Goal: Information Seeking & Learning: Learn about a topic

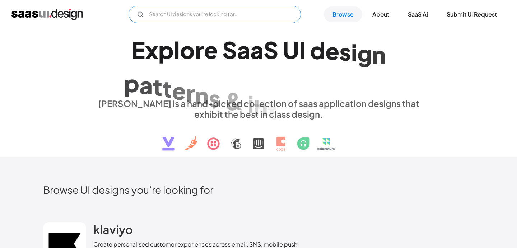
click at [171, 15] on input "Email Form" at bounding box center [214, 14] width 172 height 17
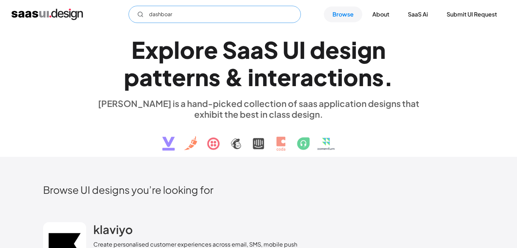
type input "dashboard"
click at [204, 10] on input "dashboard" at bounding box center [214, 14] width 172 height 17
drag, startPoint x: 183, startPoint y: 17, endPoint x: 129, endPoint y: 11, distance: 53.8
click at [129, 11] on input "dashboard" at bounding box center [214, 14] width 172 height 17
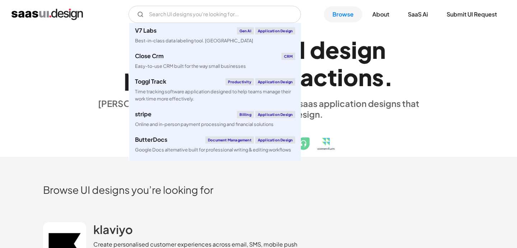
click at [438, 122] on div "E x p l o r e S a a S U I d e s i g n p a t t e r n s & i n t e r a c t i o n s…" at bounding box center [258, 93] width 431 height 128
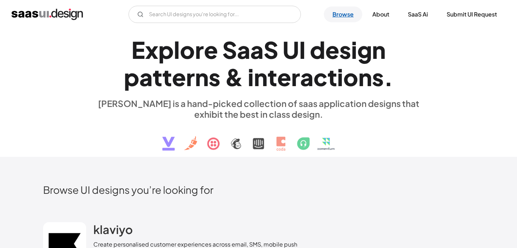
click at [334, 15] on link "Browse" at bounding box center [343, 14] width 38 height 16
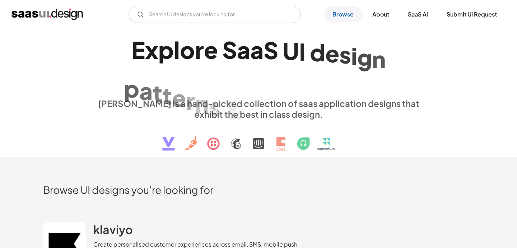
click at [339, 14] on link "Browse" at bounding box center [343, 14] width 38 height 16
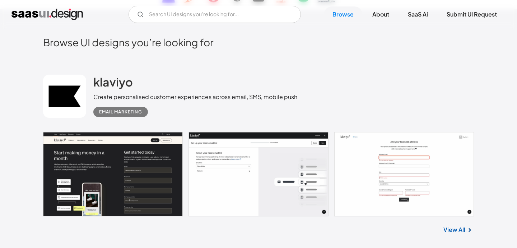
scroll to position [149, 0]
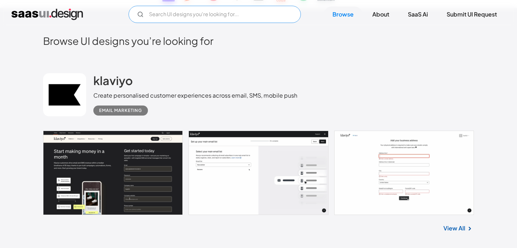
click at [187, 16] on input "Email Form" at bounding box center [214, 14] width 172 height 17
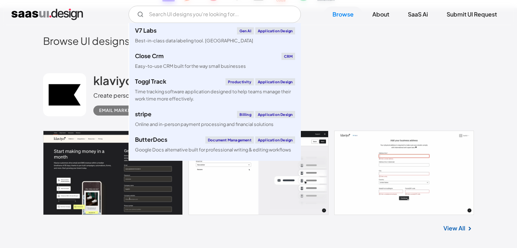
click at [373, 85] on div "klaviyo Create personalised customer experiences across email, SMS, mobile push…" at bounding box center [258, 95] width 431 height 72
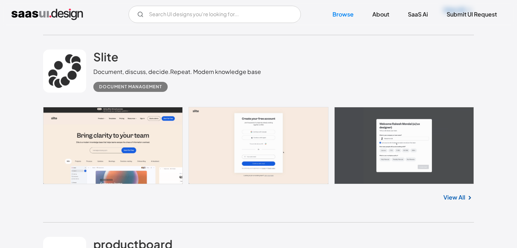
scroll to position [763, 0]
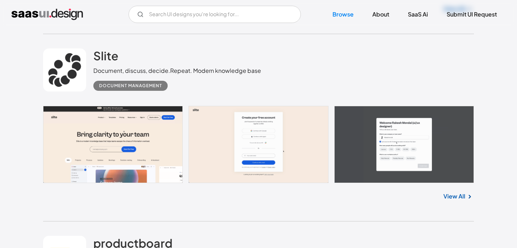
click at [121, 158] on link at bounding box center [258, 144] width 431 height 77
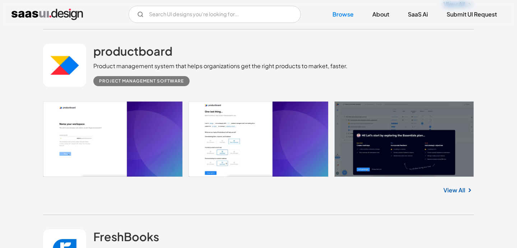
scroll to position [954, 0]
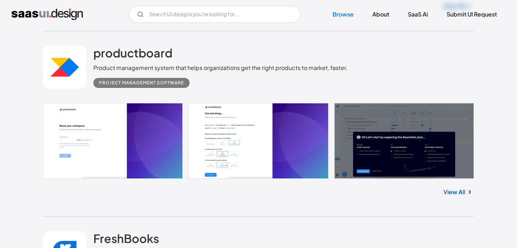
click at [139, 130] on link at bounding box center [258, 141] width 431 height 76
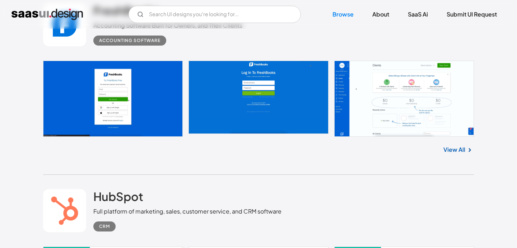
scroll to position [1191, 0]
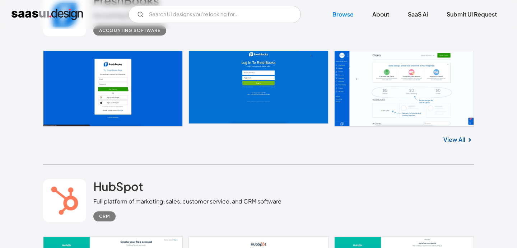
click at [146, 97] on link at bounding box center [258, 89] width 431 height 76
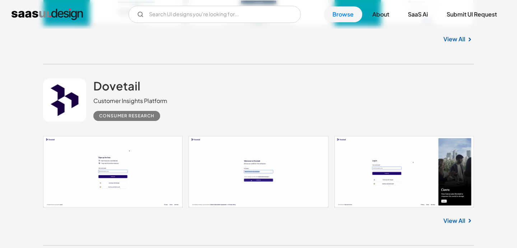
scroll to position [1548, 0]
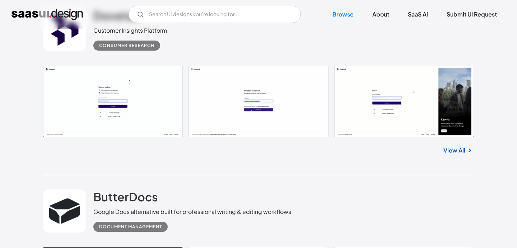
click at [146, 97] on link at bounding box center [258, 101] width 431 height 71
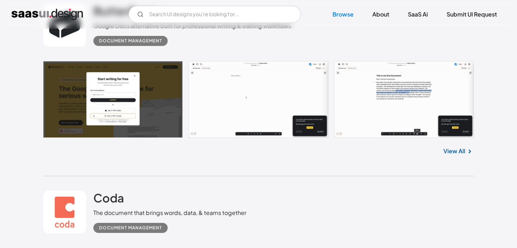
click at [133, 104] on link at bounding box center [258, 99] width 431 height 77
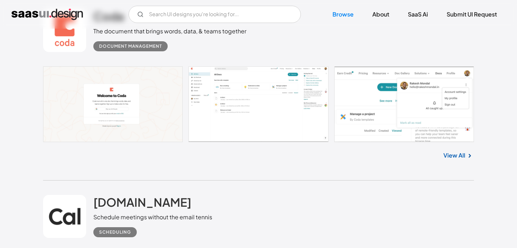
scroll to position [1917, 0]
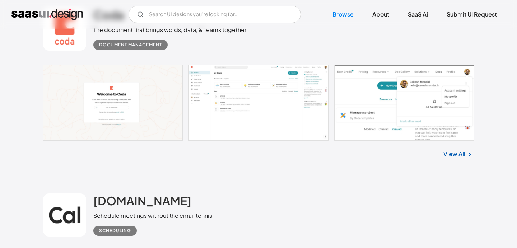
click at [237, 116] on link at bounding box center [258, 103] width 431 height 76
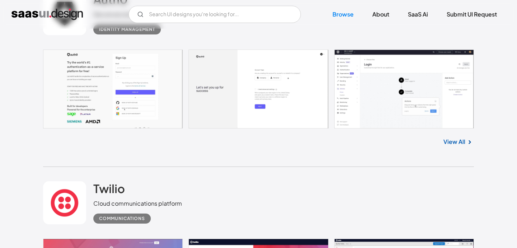
scroll to position [2309, 0]
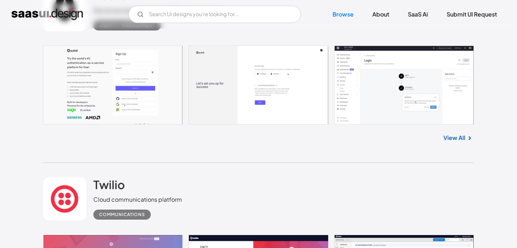
click at [372, 92] on link at bounding box center [258, 85] width 431 height 79
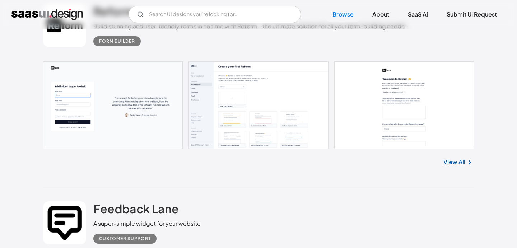
scroll to position [3426, 0]
click at [99, 117] on link at bounding box center [258, 106] width 431 height 88
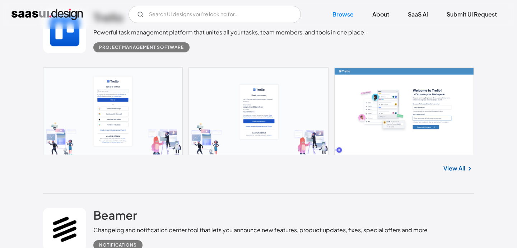
scroll to position [5510, 0]
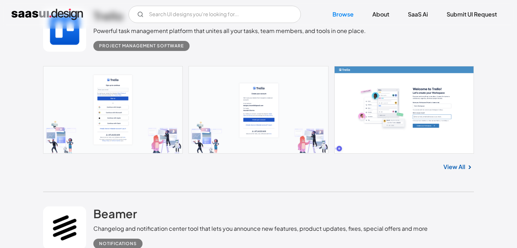
click at [112, 113] on link at bounding box center [258, 110] width 431 height 88
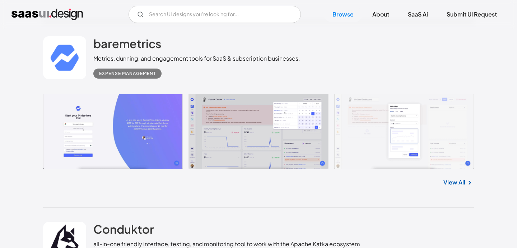
scroll to position [5871, 0]
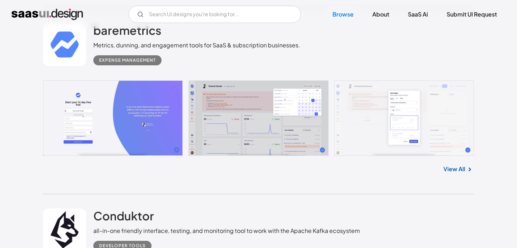
click at [119, 127] on link at bounding box center [258, 118] width 431 height 76
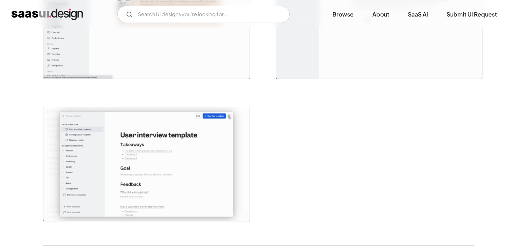
scroll to position [1969, 0]
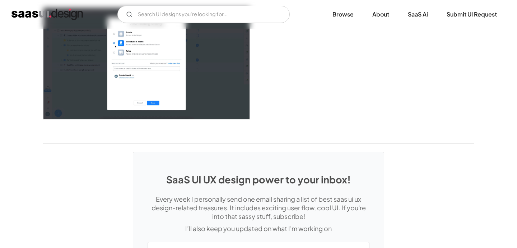
scroll to position [1417, 0]
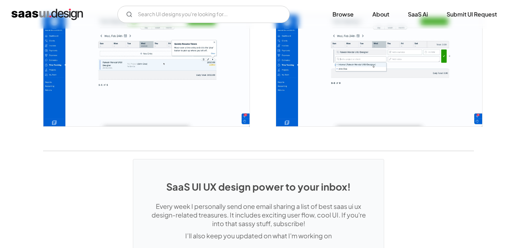
scroll to position [1552, 0]
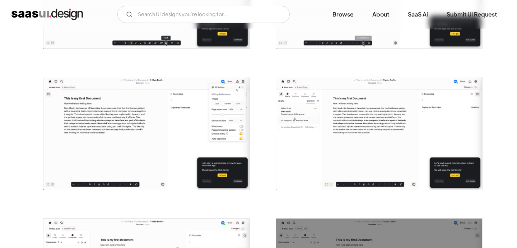
scroll to position [377, 0]
